Goal: Task Accomplishment & Management: Use online tool/utility

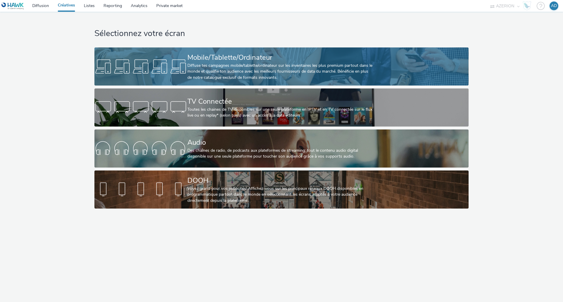
click at [243, 78] on div "Diffuse tes campagnes mobile/tablette/ordinateur sur les inventaires les plus p…" at bounding box center [280, 72] width 186 height 18
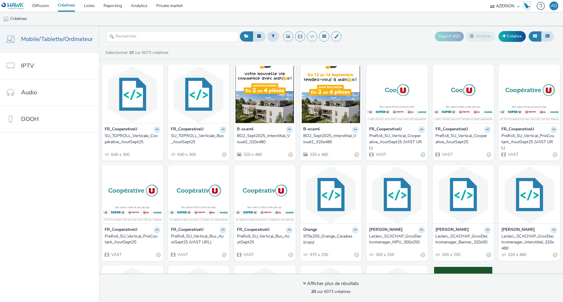
scroll to position [78, 0]
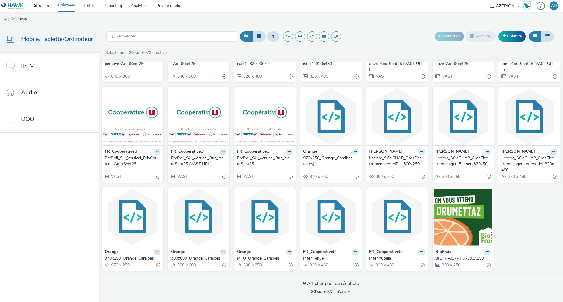
click at [158, 53] on icon at bounding box center [157, 52] width 3 height 4
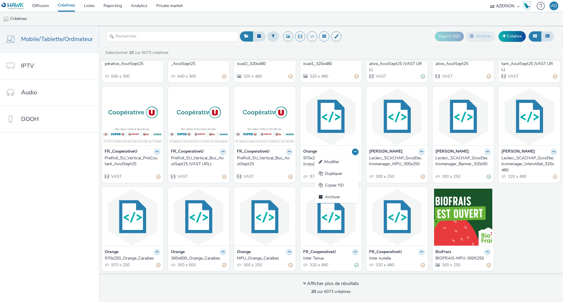
scroll to position [0, 0]
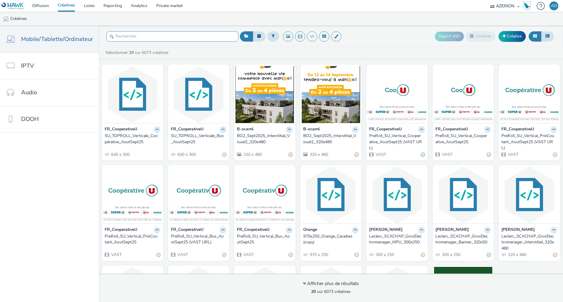
click at [185, 37] on input "text" at bounding box center [172, 36] width 132 height 10
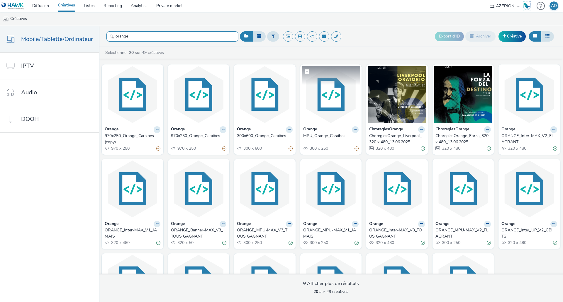
type input "orange"
click at [334, 111] on img at bounding box center [331, 94] width 59 height 57
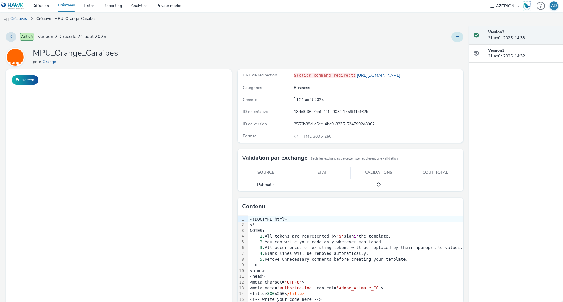
click at [455, 35] on button at bounding box center [457, 37] width 12 height 10
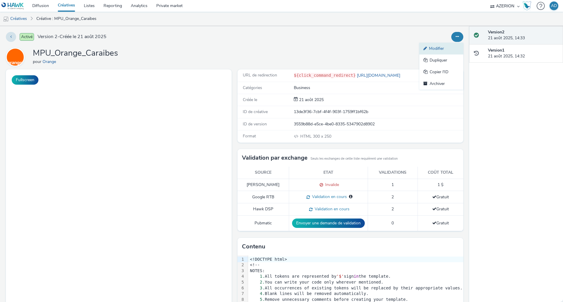
click at [441, 48] on link "Modifier" at bounding box center [441, 49] width 44 height 12
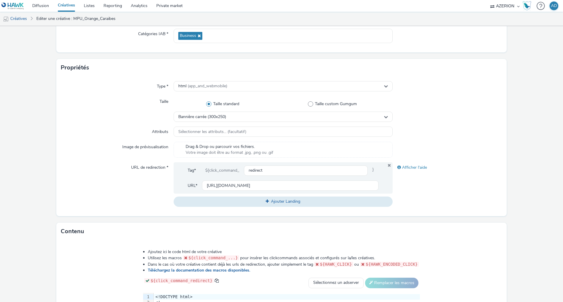
scroll to position [87, 0]
click at [242, 85] on div "html (app_and_webmobile)" at bounding box center [283, 86] width 219 height 10
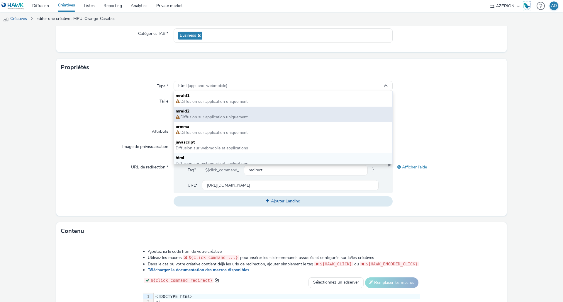
click at [234, 112] on span "mraid2" at bounding box center [283, 112] width 215 height 6
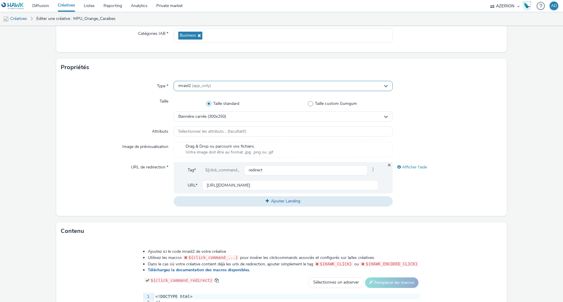
click at [222, 89] on div "mraid2 (app_only)" at bounding box center [283, 86] width 219 height 10
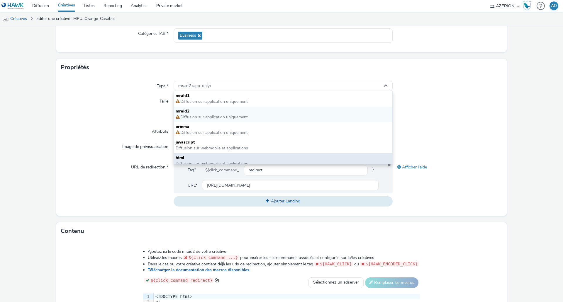
click at [204, 157] on span "html" at bounding box center [283, 158] width 215 height 6
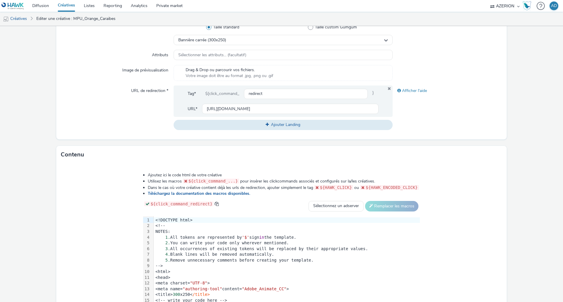
scroll to position [163, 0]
click at [19, 20] on link "Créatives" at bounding box center [15, 19] width 30 height 14
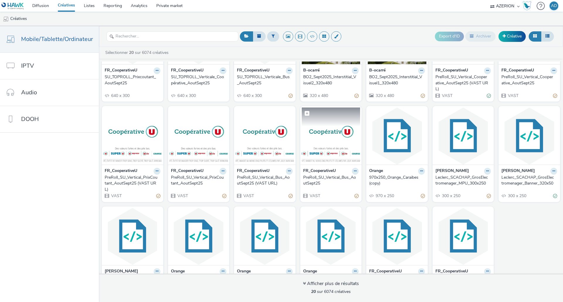
scroll to position [90, 0]
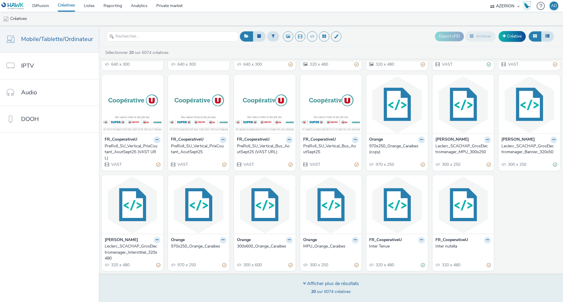
click at [333, 280] on div "Afficher plus de résultats 20 sur 6074 créatives" at bounding box center [331, 288] width 468 height 28
click at [342, 284] on div "Afficher plus de résultats" at bounding box center [331, 284] width 56 height 7
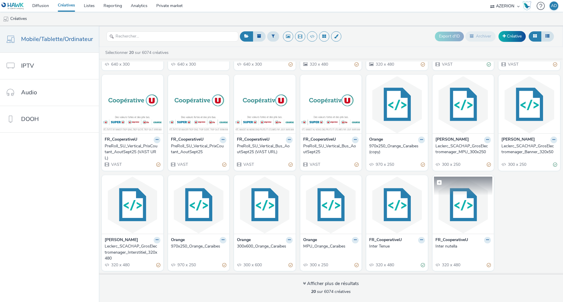
scroll to position [0, 0]
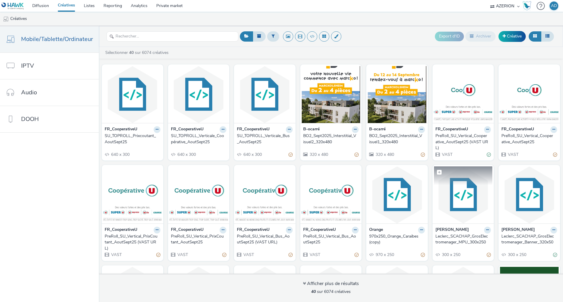
click at [465, 207] on img at bounding box center [463, 195] width 59 height 57
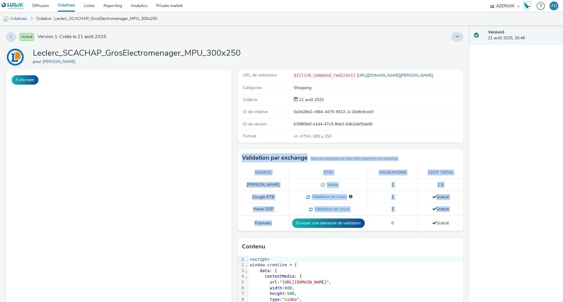
drag, startPoint x: 341, startPoint y: 188, endPoint x: 383, endPoint y: 130, distance: 71.9
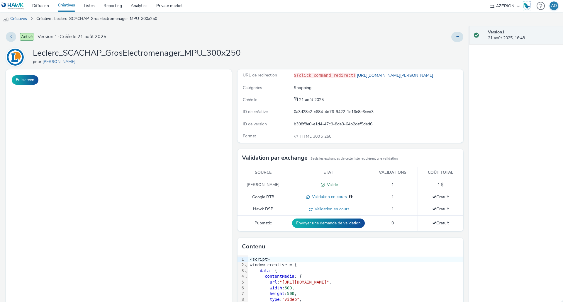
click at [390, 38] on div at bounding box center [371, 37] width 183 height 10
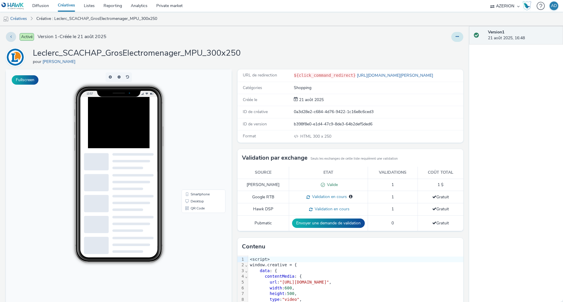
click at [456, 38] on icon at bounding box center [457, 37] width 3 height 4
click at [436, 50] on link "Modifier" at bounding box center [441, 49] width 44 height 12
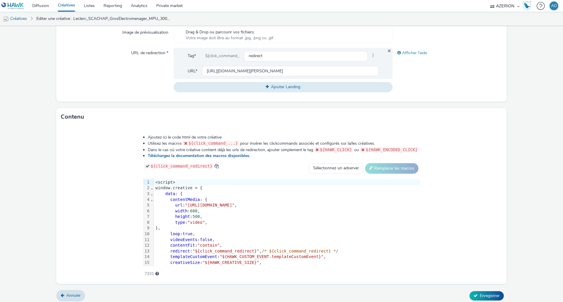
scroll to position [204, 0]
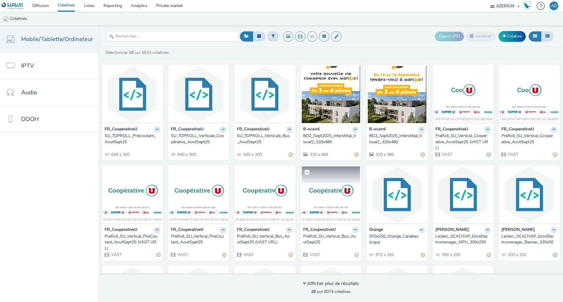
scroll to position [90, 0]
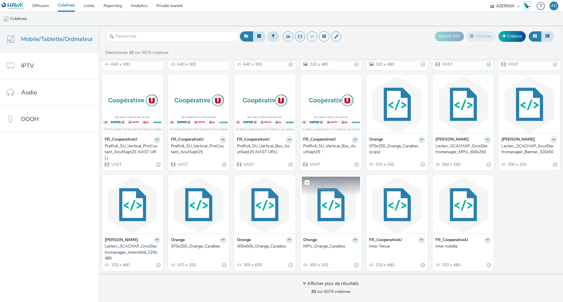
click at [331, 210] on img at bounding box center [331, 205] width 59 height 57
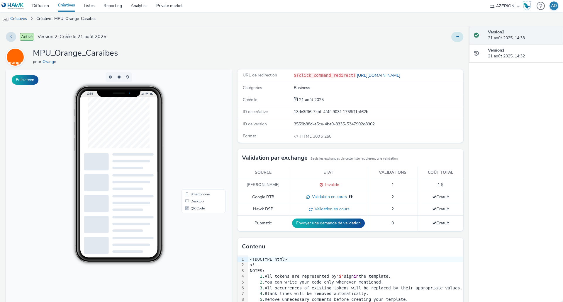
click at [451, 38] on button at bounding box center [457, 37] width 12 height 10
click at [433, 52] on link "Modifier" at bounding box center [441, 49] width 44 height 12
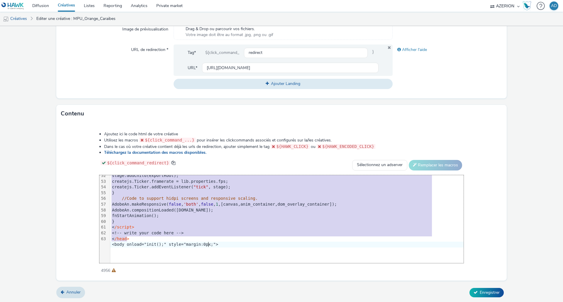
scroll to position [327, 0]
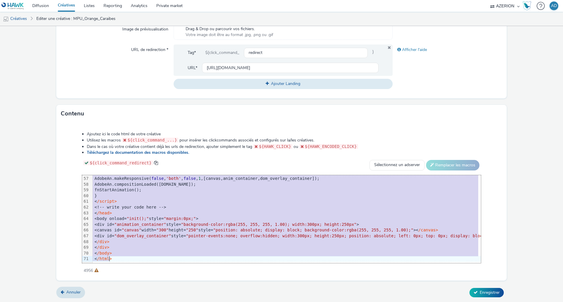
drag, startPoint x: 156, startPoint y: 189, endPoint x: 236, endPoint y: 300, distance: 136.4
click at [236, 300] on form "Editer une créative Général Annonceur * Orange Nom * MPU_Orange_Caraibes 236 Ca…" at bounding box center [281, 62] width 563 height 481
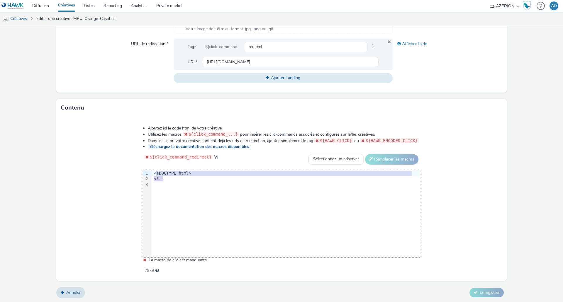
drag, startPoint x: 175, startPoint y: 181, endPoint x: 157, endPoint y: 170, distance: 20.9
click at [157, 170] on div "<!DOCTYPE html> <!--" at bounding box center [286, 180] width 268 height 20
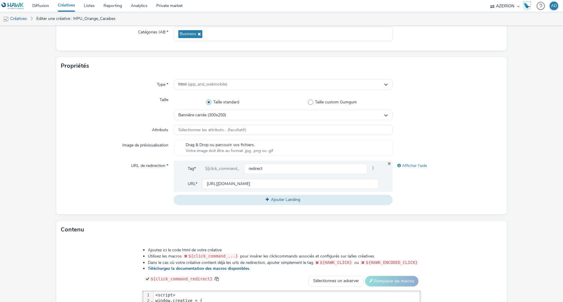
scroll to position [204, 0]
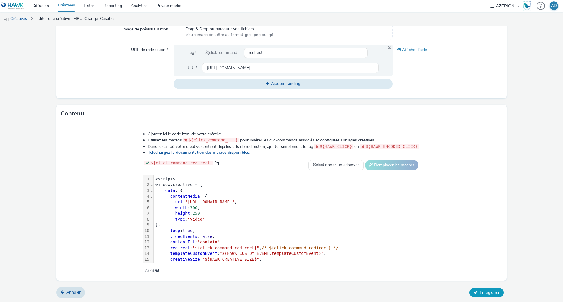
click at [490, 292] on span "Enregistrer" at bounding box center [490, 293] width 20 height 6
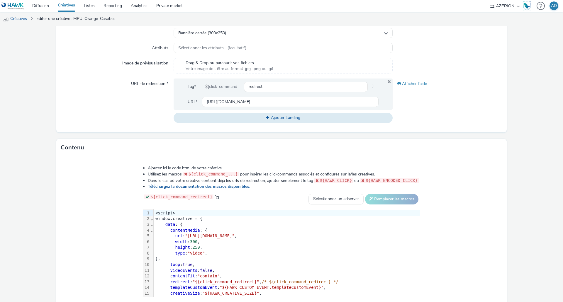
scroll to position [204, 0]
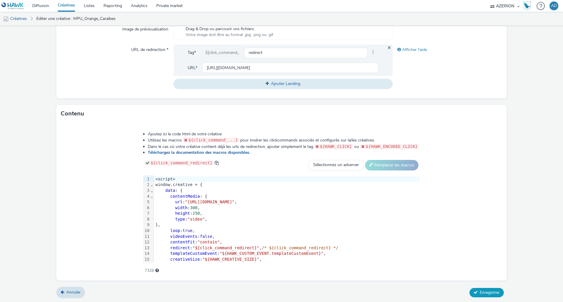
click at [485, 295] on button "Enregistrer" at bounding box center [487, 292] width 34 height 9
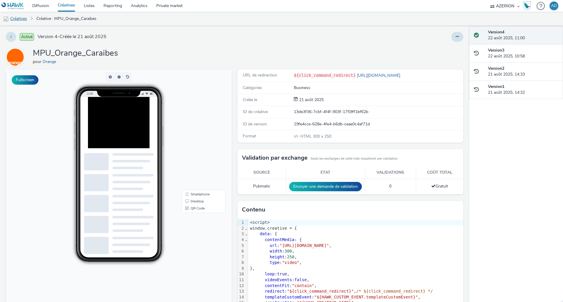
click at [20, 20] on link "Créatives" at bounding box center [15, 19] width 30 height 14
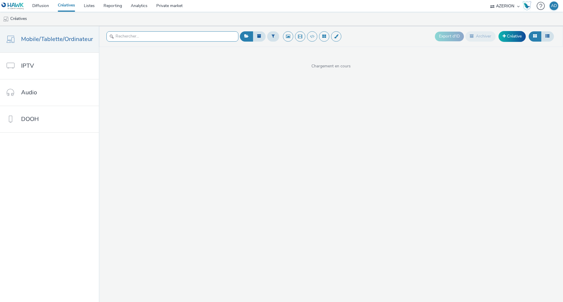
click at [190, 40] on input "text" at bounding box center [172, 36] width 132 height 10
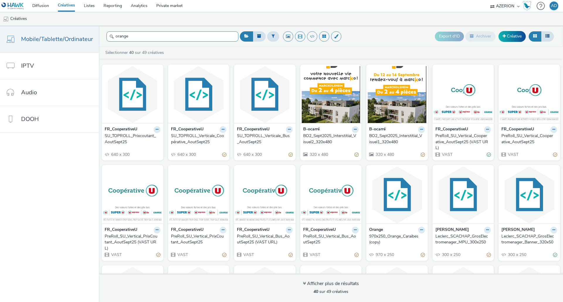
type input "orange"
click at [220, 36] on input "orange" at bounding box center [172, 36] width 132 height 10
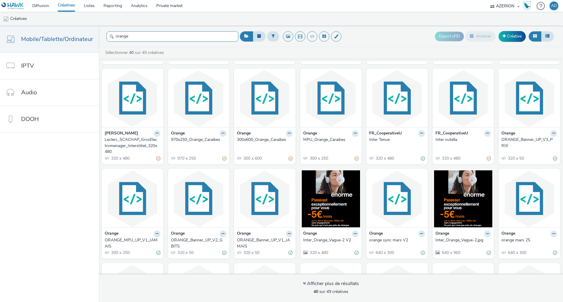
scroll to position [174, 0]
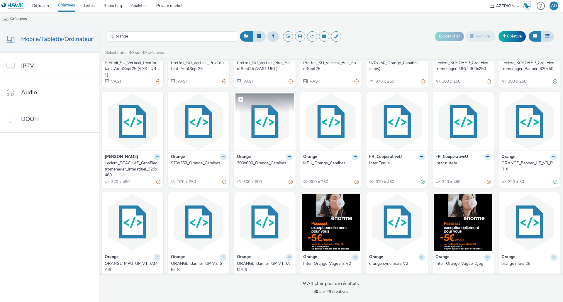
click at [259, 130] on img at bounding box center [265, 122] width 59 height 57
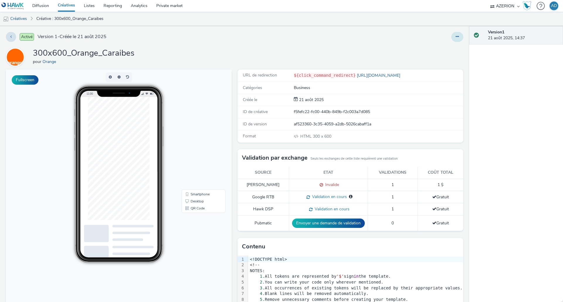
click at [456, 36] on icon at bounding box center [457, 37] width 3 height 4
click at [440, 50] on link "Modifier" at bounding box center [441, 49] width 44 height 12
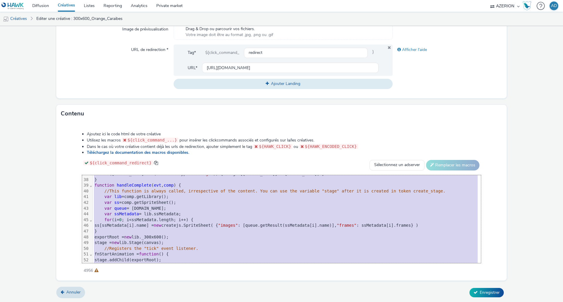
scroll to position [327, 0]
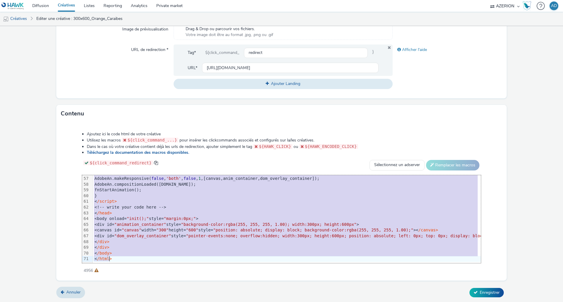
drag, startPoint x: 161, startPoint y: 177, endPoint x: 265, endPoint y: 316, distance: 173.9
click at [265, 302] on html "Diffusion Créatives Listes Reporting Analytics Private market AZERION AZERION S…" at bounding box center [281, 151] width 563 height 302
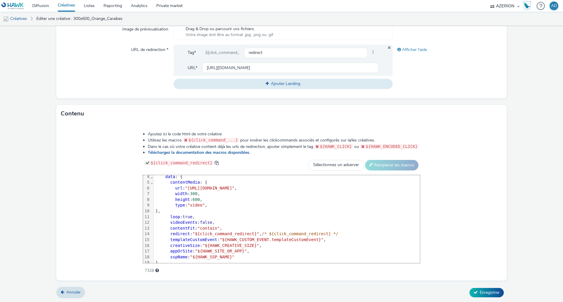
scroll to position [0, 0]
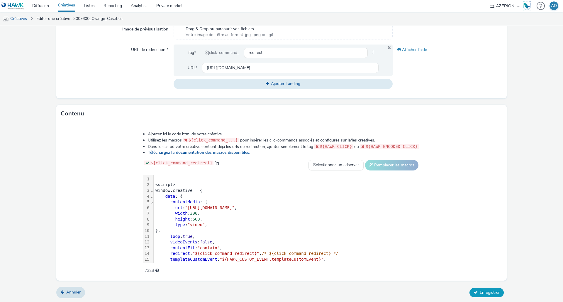
click at [483, 292] on span "Enregistrer" at bounding box center [490, 293] width 20 height 6
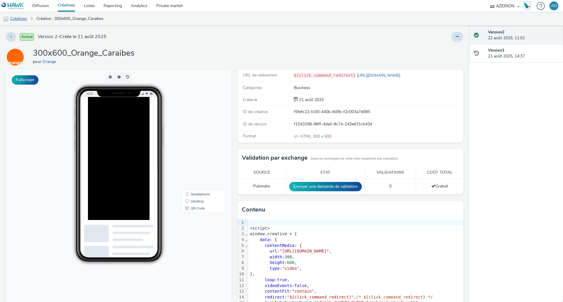
click at [23, 17] on link "Créatives" at bounding box center [15, 19] width 30 height 14
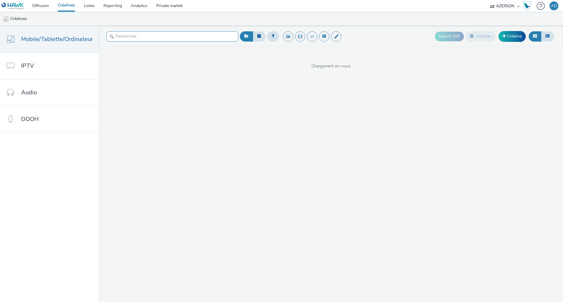
click at [150, 39] on input "text" at bounding box center [172, 36] width 132 height 10
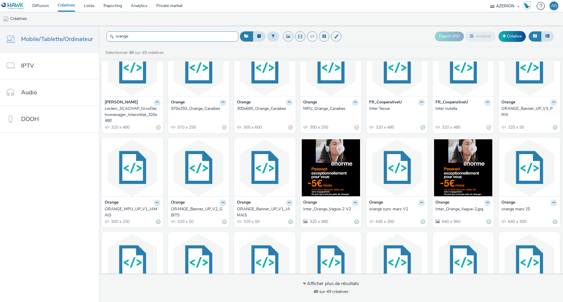
scroll to position [221, 0]
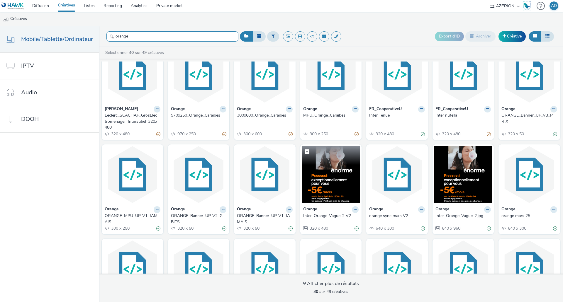
type input "orange"
click at [341, 177] on img at bounding box center [331, 174] width 59 height 57
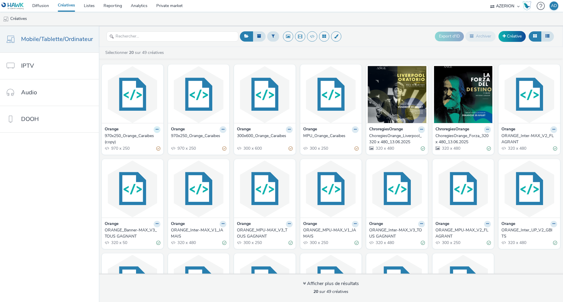
click at [156, 129] on icon at bounding box center [157, 130] width 3 height 4
click at [143, 172] on link "Archiver" at bounding box center [138, 175] width 44 height 12
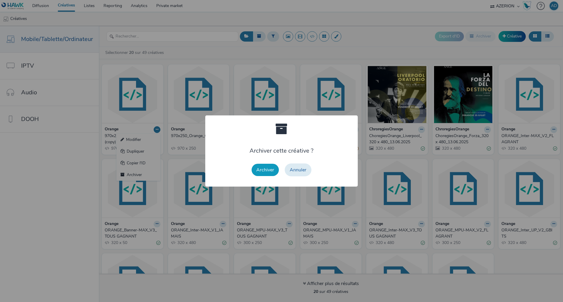
click at [271, 170] on button "Archiver" at bounding box center [265, 170] width 27 height 12
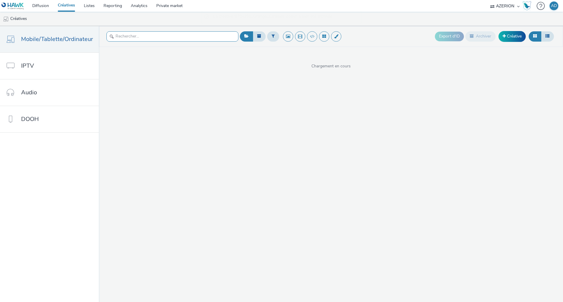
click at [163, 36] on input "text" at bounding box center [172, 36] width 132 height 10
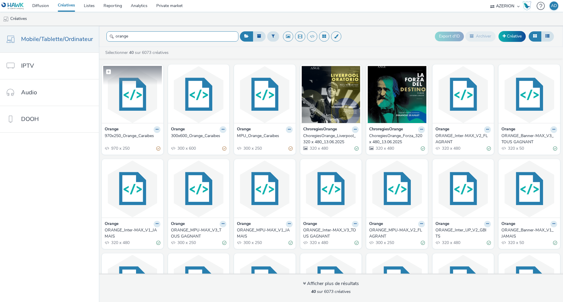
type input "orange"
click at [131, 101] on img at bounding box center [132, 94] width 59 height 57
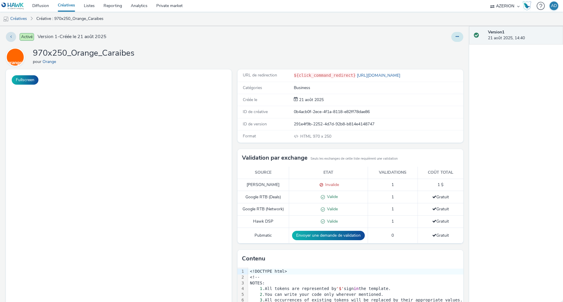
click at [451, 39] on button at bounding box center [457, 37] width 12 height 10
click at [438, 47] on link "Modifier" at bounding box center [441, 49] width 44 height 12
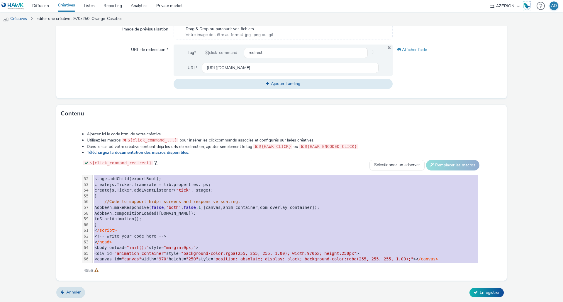
scroll to position [327, 0]
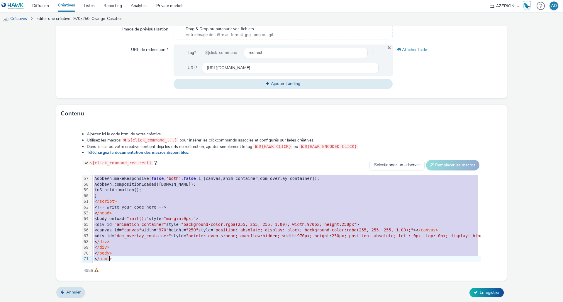
drag, startPoint x: 158, startPoint y: 181, endPoint x: 242, endPoint y: 307, distance: 151.4
click at [242, 302] on html "Diffusion Créatives Listes Reporting Analytics Private market AZERION AZERION S…" at bounding box center [281, 151] width 563 height 302
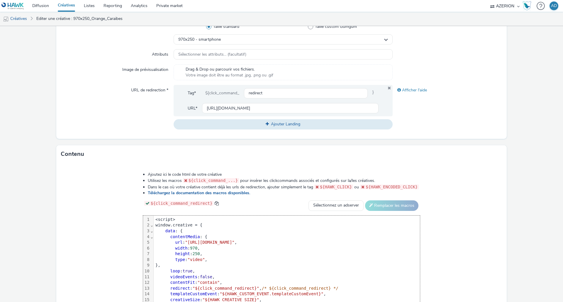
scroll to position [204, 0]
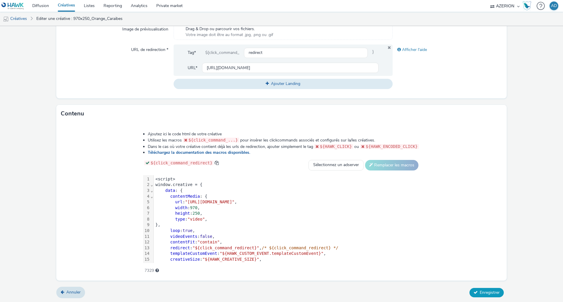
click at [489, 292] on span "Enregistrer" at bounding box center [490, 293] width 20 height 6
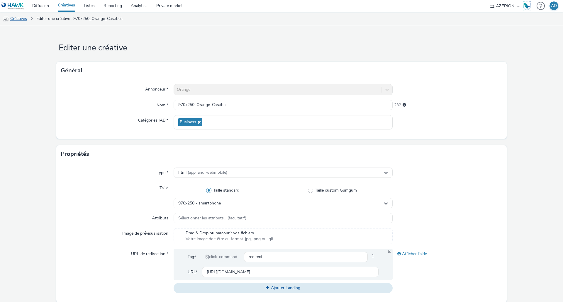
click at [22, 18] on link "Créatives" at bounding box center [15, 19] width 30 height 14
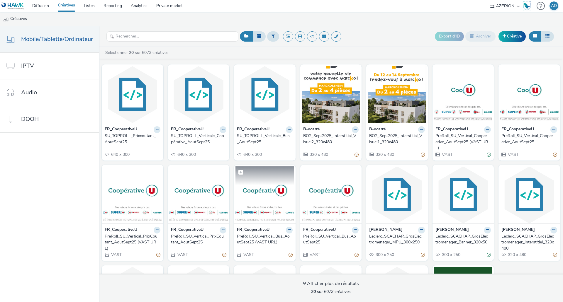
scroll to position [78, 0]
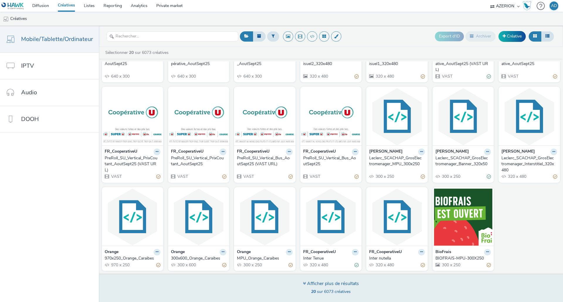
click at [327, 286] on div "Afficher plus de résultats" at bounding box center [331, 284] width 56 height 7
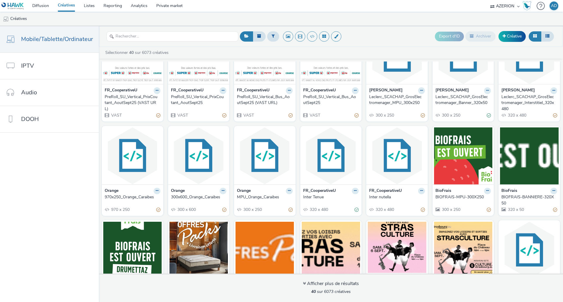
scroll to position [139, 0]
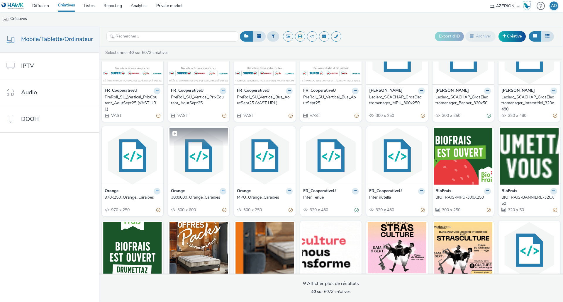
click at [206, 156] on img at bounding box center [199, 156] width 59 height 57
